Goal: Check status

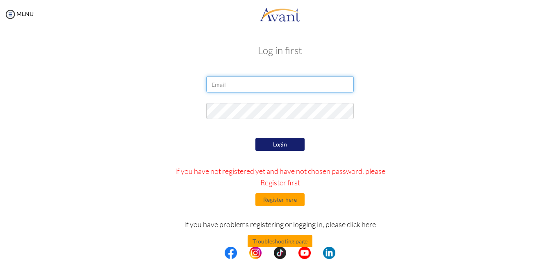
type input "[EMAIL_ADDRESS][DOMAIN_NAME]"
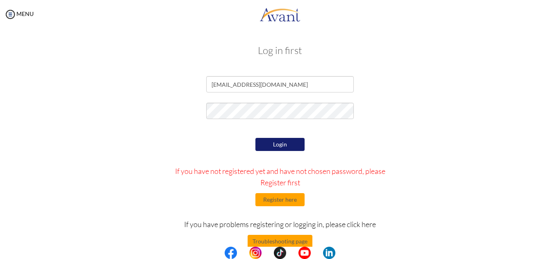
click at [286, 146] on button "Login" at bounding box center [279, 144] width 49 height 13
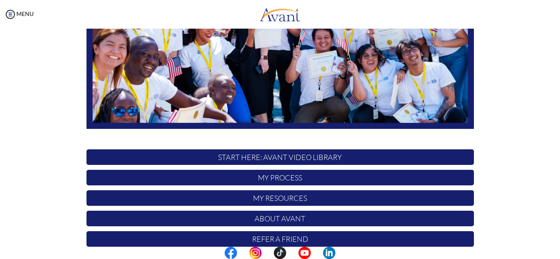
scroll to position [196, 0]
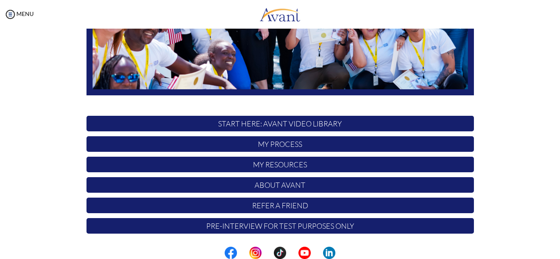
click at [303, 147] on p "My Process" at bounding box center [279, 144] width 387 height 16
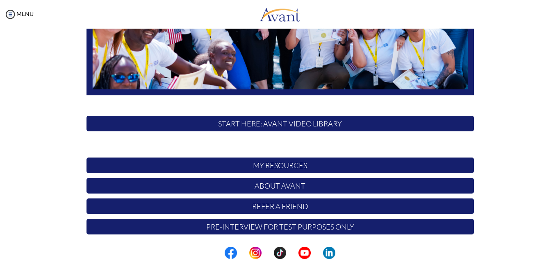
click at [303, 147] on p "My Process" at bounding box center [279, 144] width 387 height 16
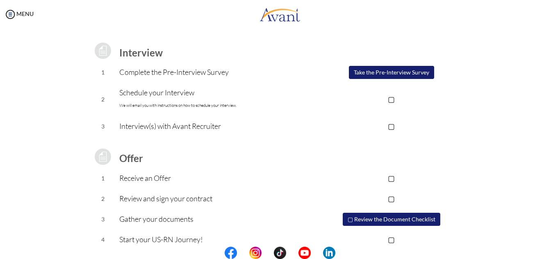
scroll to position [113, 0]
